Goal: Find contact information: Find contact information

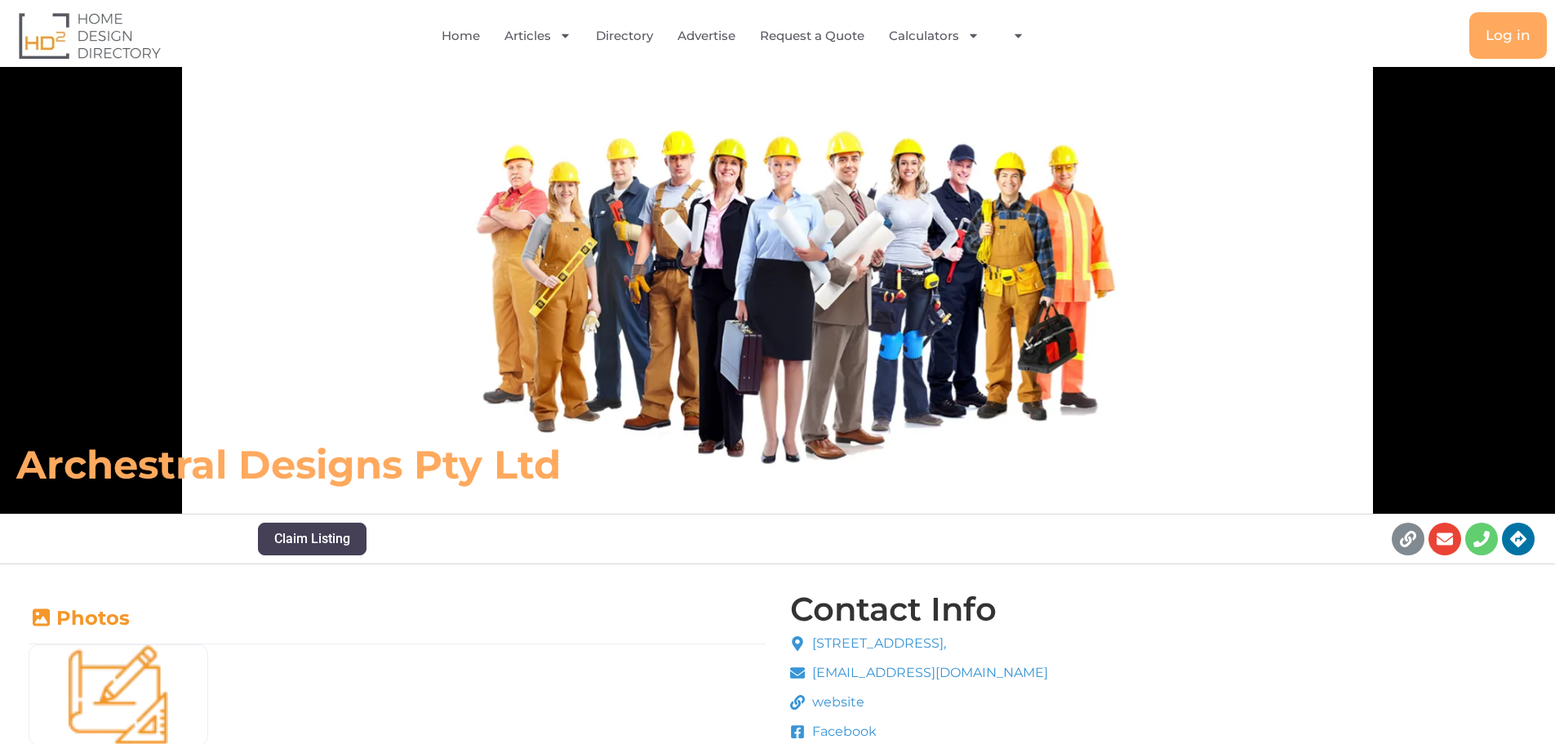
click at [830, 700] on span "website" at bounding box center [836, 702] width 56 height 20
click at [1215, 195] on div "Archestral Designs Pty Ltd" at bounding box center [777, 290] width 1555 height 447
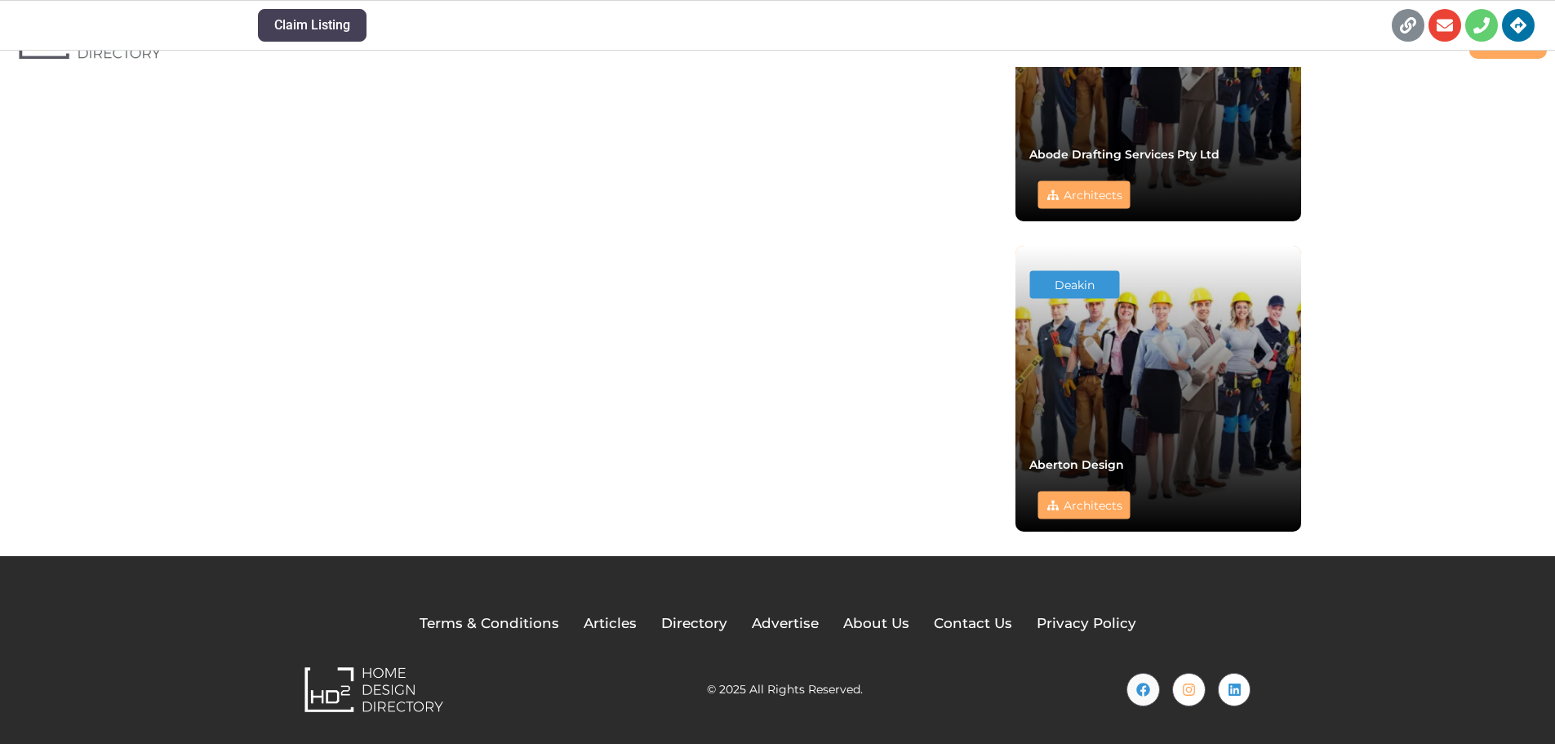
scroll to position [1180, 0]
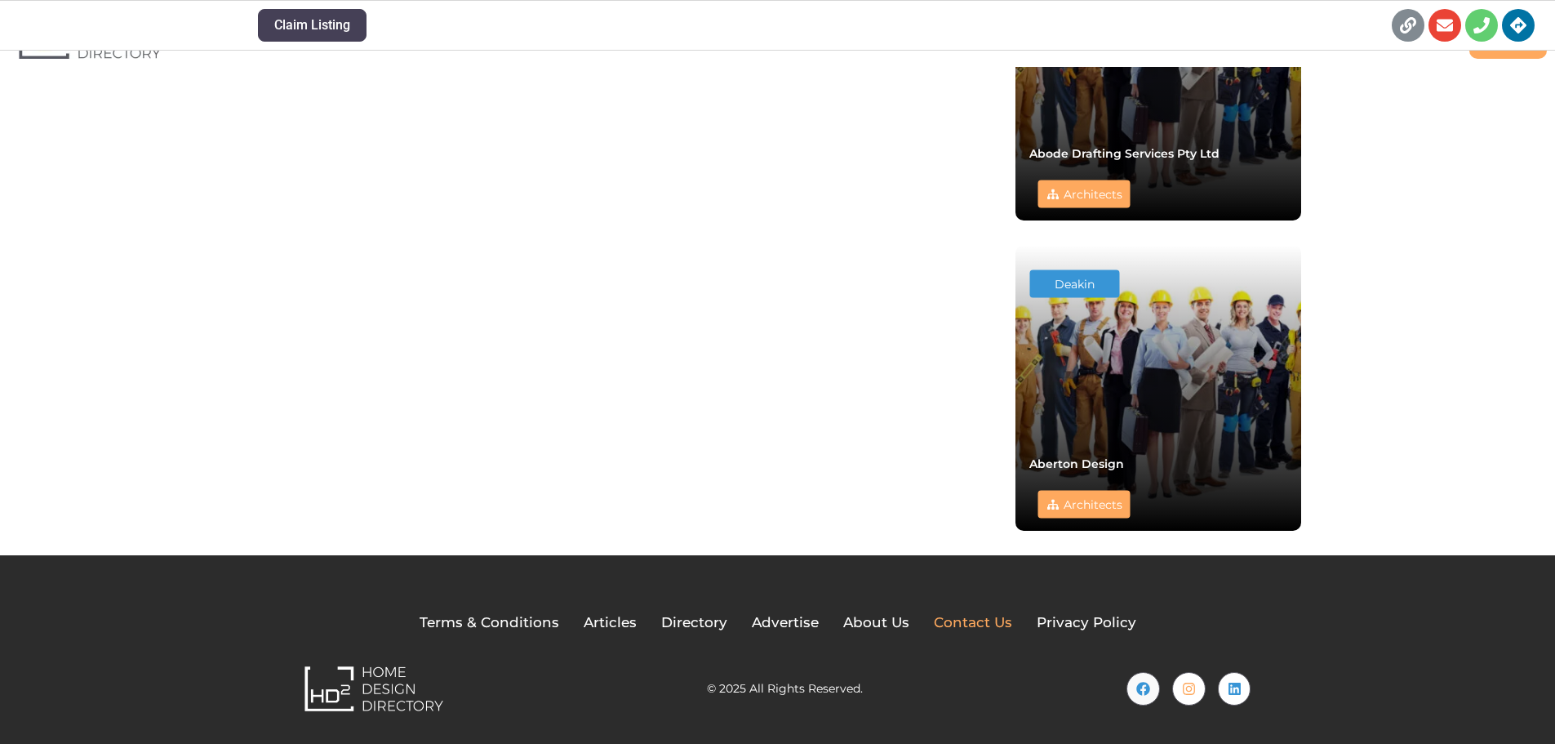
click at [962, 624] on span "Contact Us" at bounding box center [973, 622] width 78 height 21
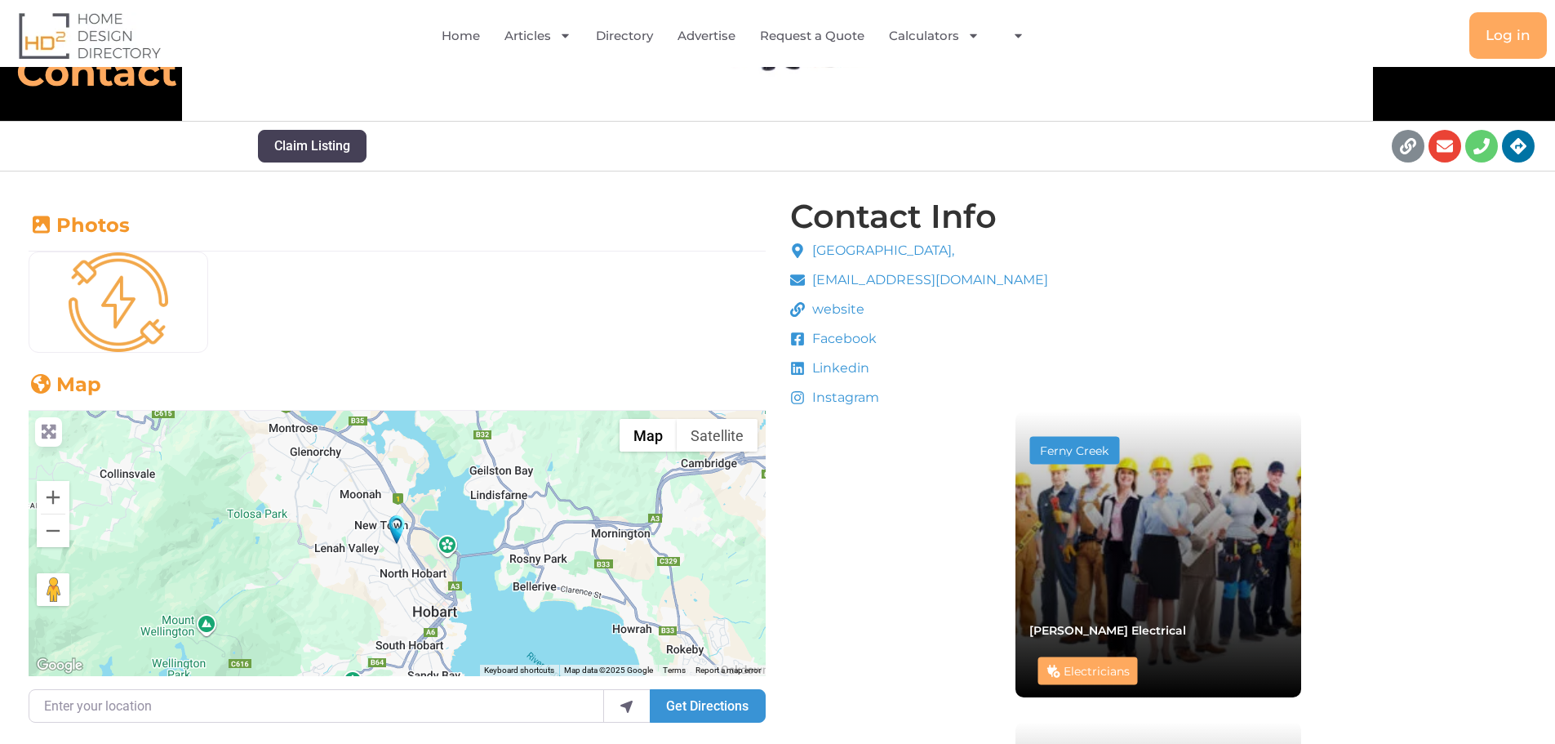
scroll to position [424, 0]
